Goal: Transaction & Acquisition: Purchase product/service

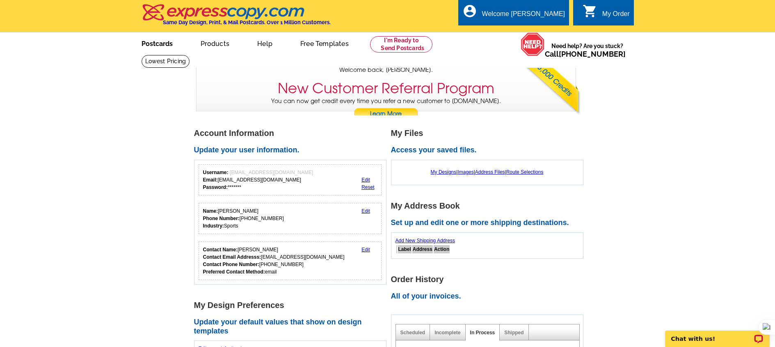
click at [166, 42] on link "Postcards" at bounding box center [156, 42] width 57 height 19
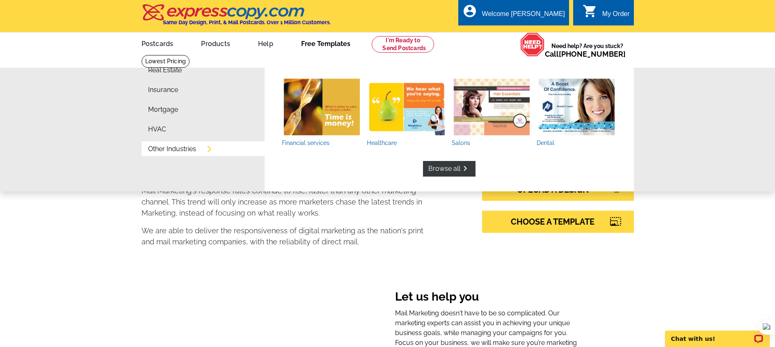
click at [186, 151] on link "Other Industries" at bounding box center [172, 149] width 48 height 7
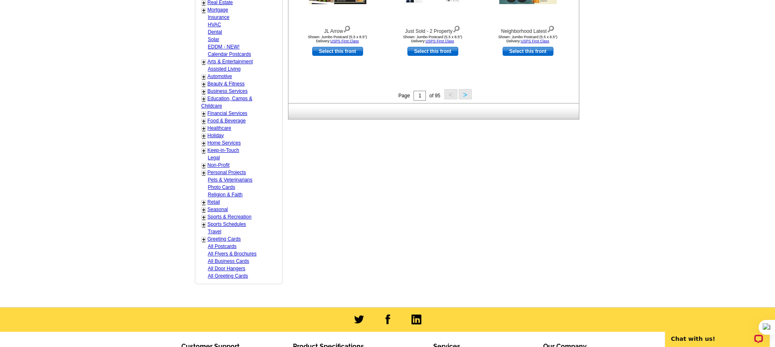
scroll to position [409, 0]
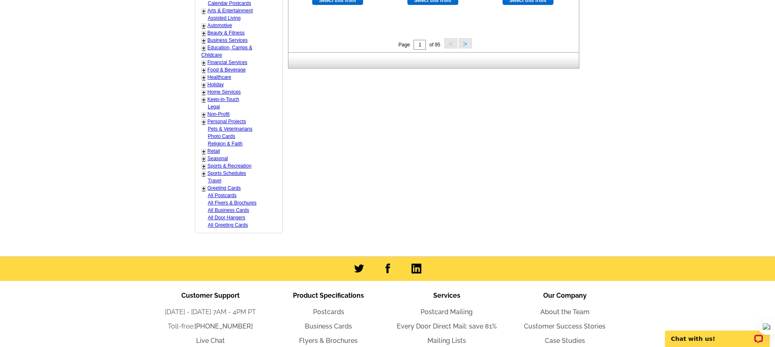
click at [231, 164] on link "Sports & Recreation" at bounding box center [230, 166] width 44 height 6
select select "822"
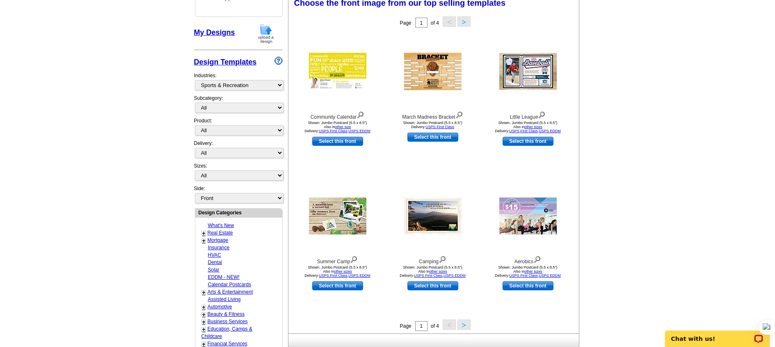
scroll to position [121, 0]
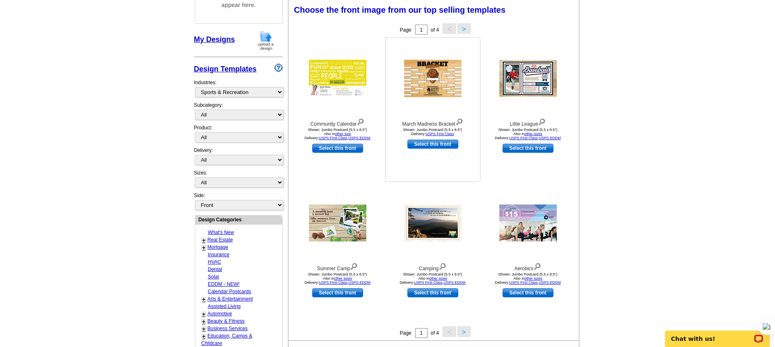
click at [413, 82] on img at bounding box center [432, 78] width 57 height 37
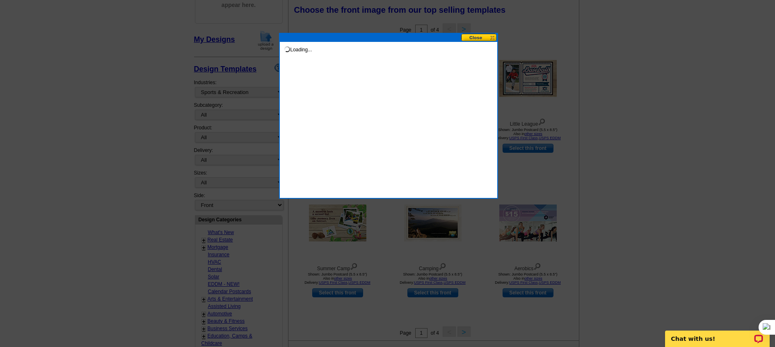
click at [413, 82] on div "Loading..." at bounding box center [388, 116] width 219 height 166
